Goal: Information Seeking & Learning: Learn about a topic

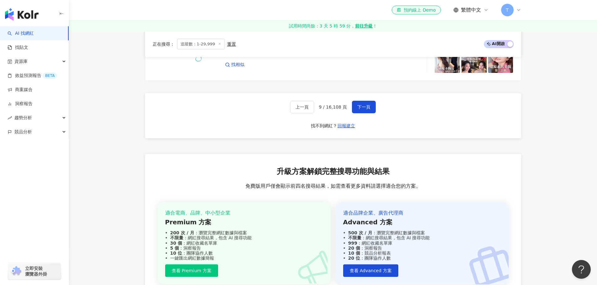
scroll to position [1061, 0]
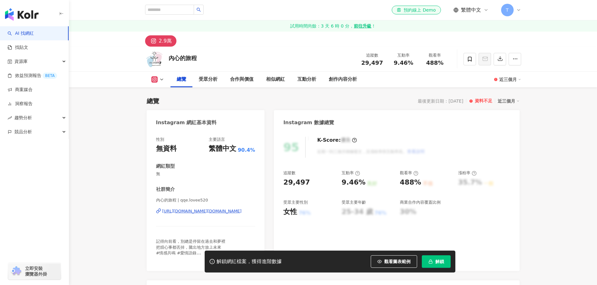
scroll to position [63, 0]
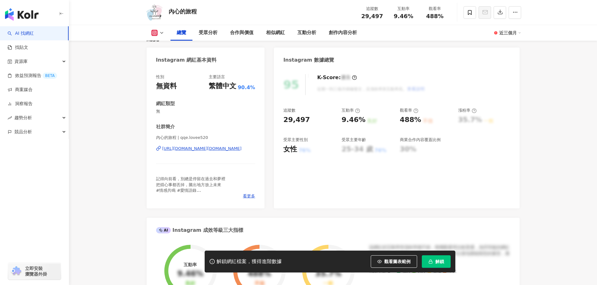
click at [218, 153] on div "內心的旅程 | qqe.lovee520 https://www.instagram.com/qqe.lovee520/" at bounding box center [205, 153] width 99 height 37
click at [223, 151] on div "https://www.instagram.com/qqe.lovee520/" at bounding box center [201, 149] width 79 height 6
